Goal: Navigation & Orientation: Find specific page/section

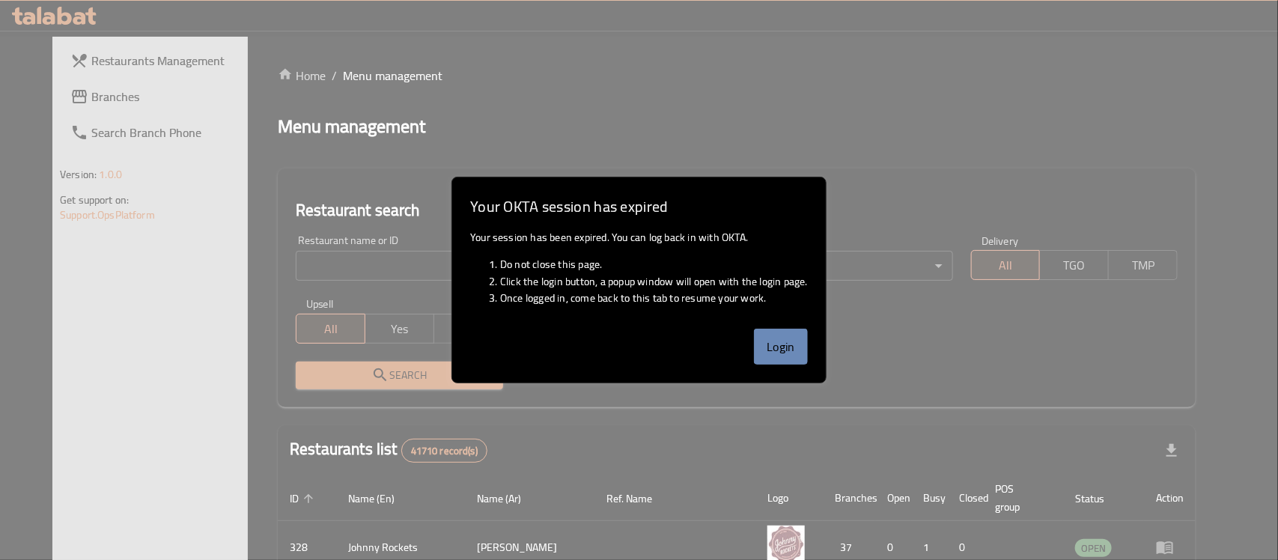
click at [791, 343] on button "Login" at bounding box center [781, 347] width 54 height 36
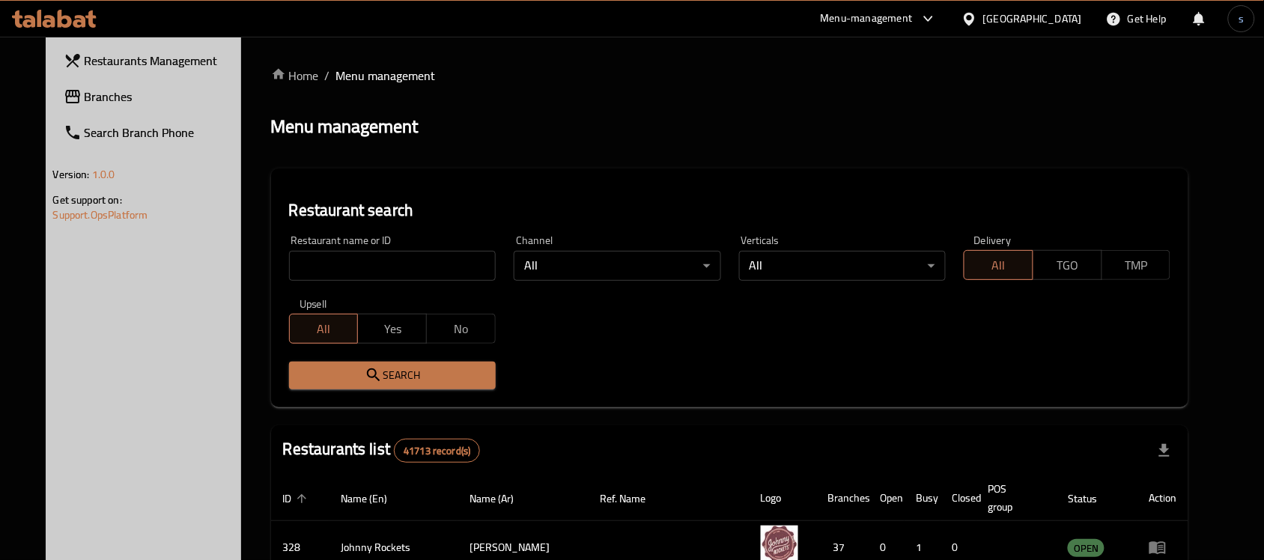
drag, startPoint x: 1027, startPoint y: 21, endPoint x: 997, endPoint y: 34, distance: 32.8
click at [1027, 25] on div "[GEOGRAPHIC_DATA]" at bounding box center [1032, 18] width 99 height 16
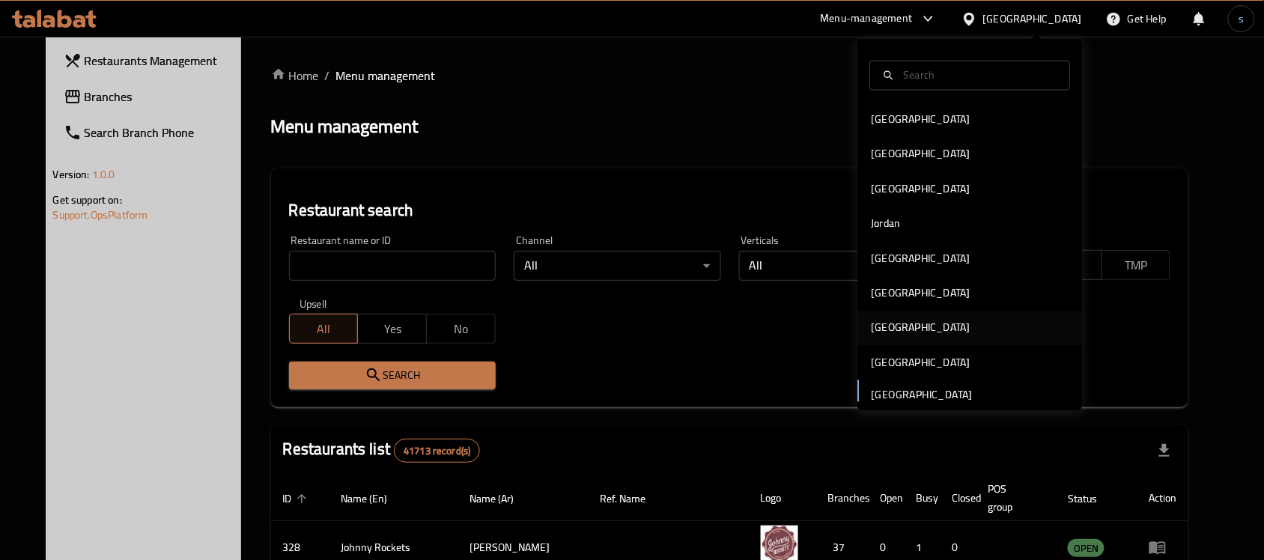
click at [880, 332] on div "Qatar" at bounding box center [920, 328] width 99 height 16
